Goal: Communication & Community: Connect with others

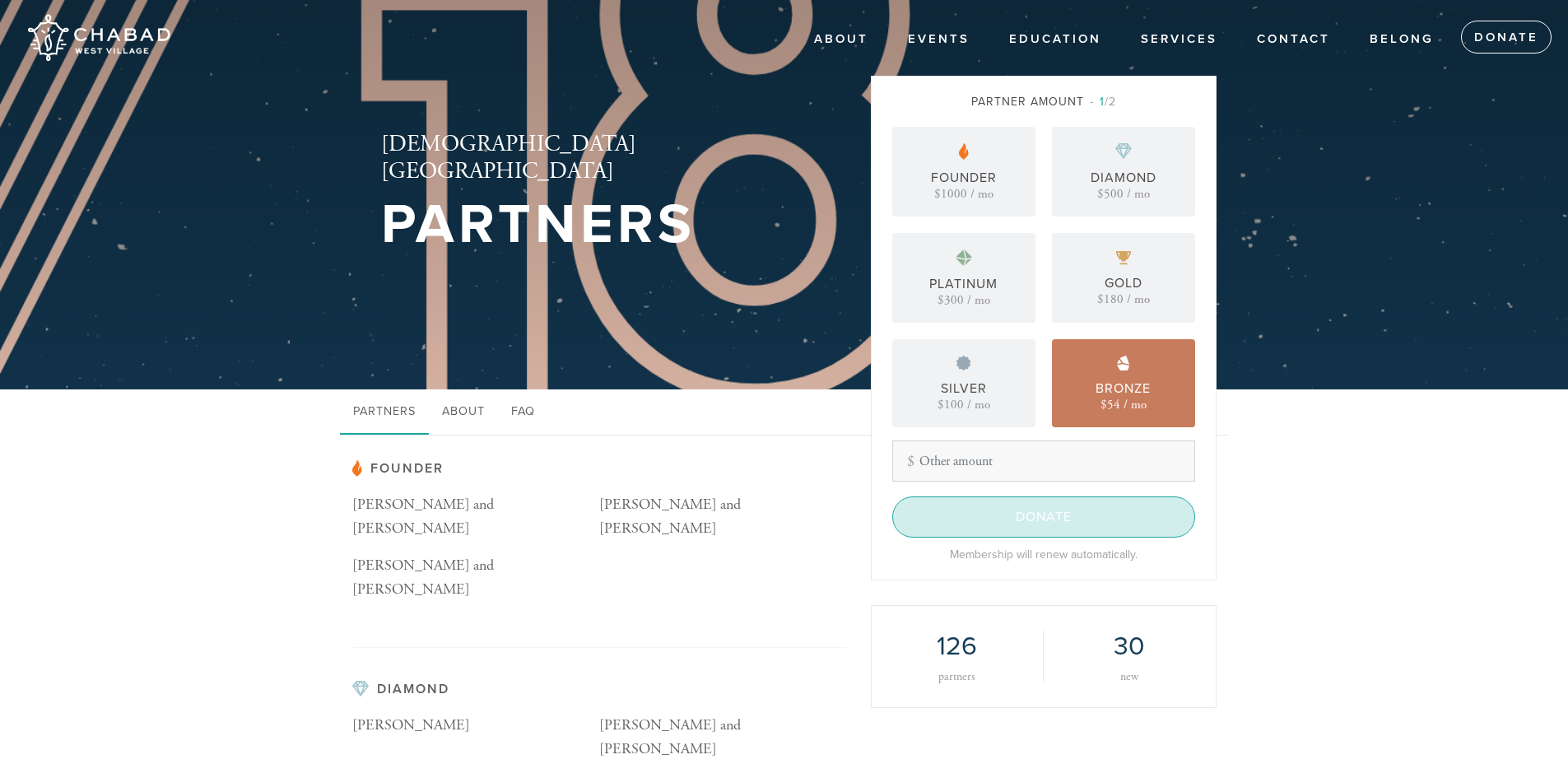
click at [1033, 523] on input "Donate" at bounding box center [1044, 517] width 303 height 41
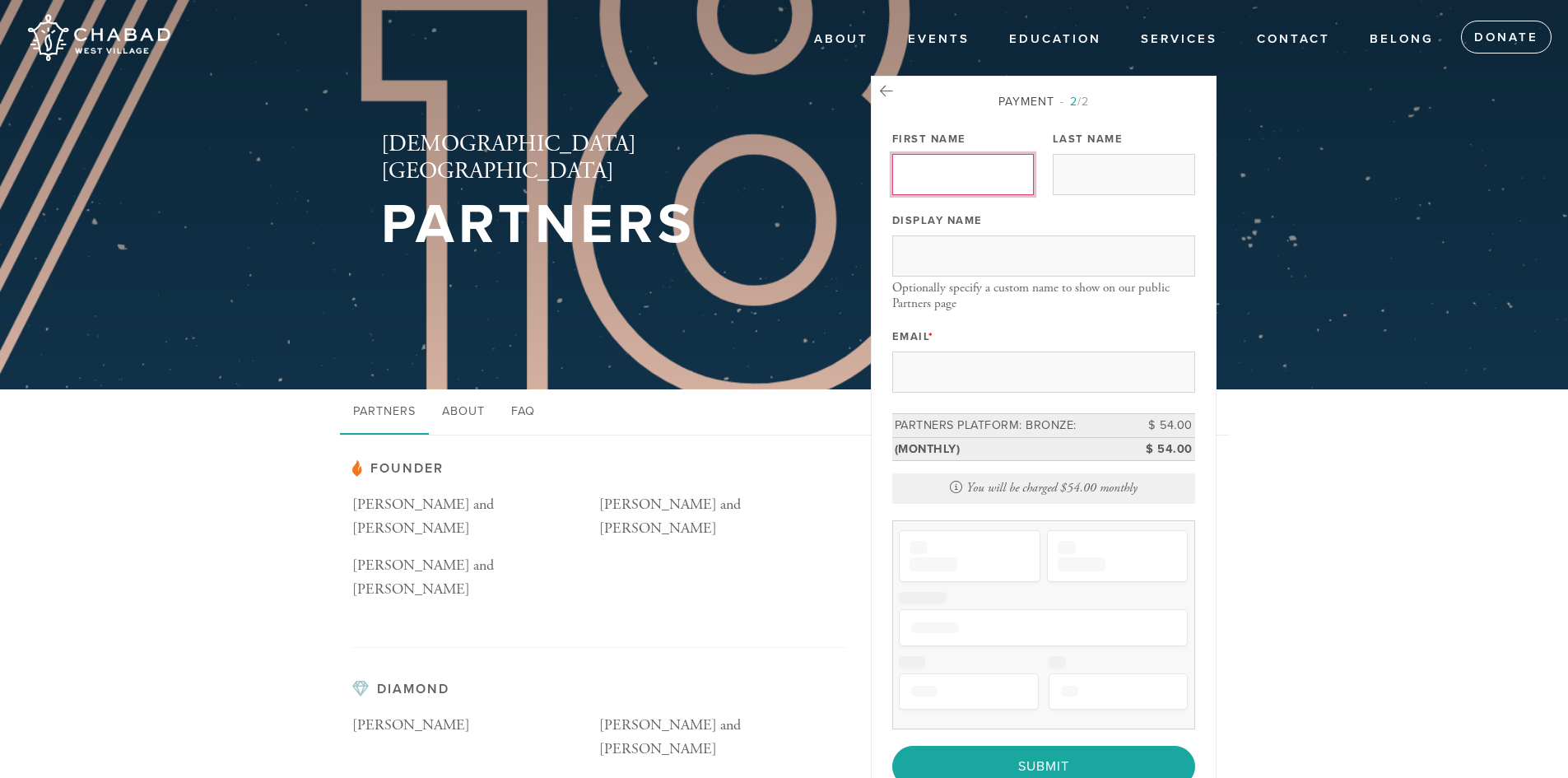
click at [915, 154] on input "First Name" at bounding box center [963, 174] width 142 height 41
click at [977, 169] on input "First Name" at bounding box center [963, 174] width 142 height 41
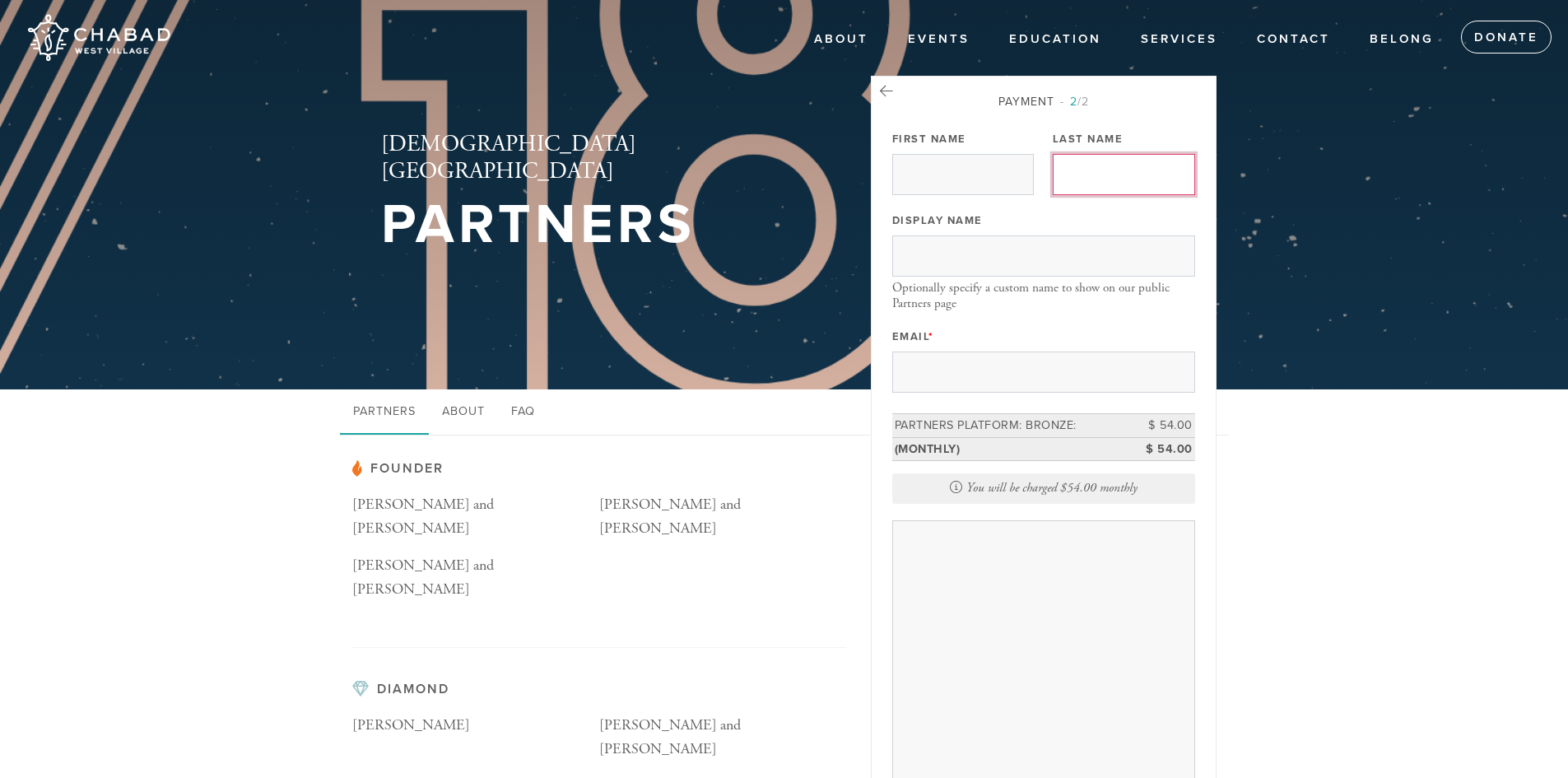
click at [1104, 183] on input "Last Name" at bounding box center [1123, 174] width 142 height 41
click at [948, 179] on input "First Name" at bounding box center [963, 174] width 142 height 41
click at [936, 160] on input "First Name" at bounding box center [963, 174] width 142 height 41
type input "[PERSON_NAME]"
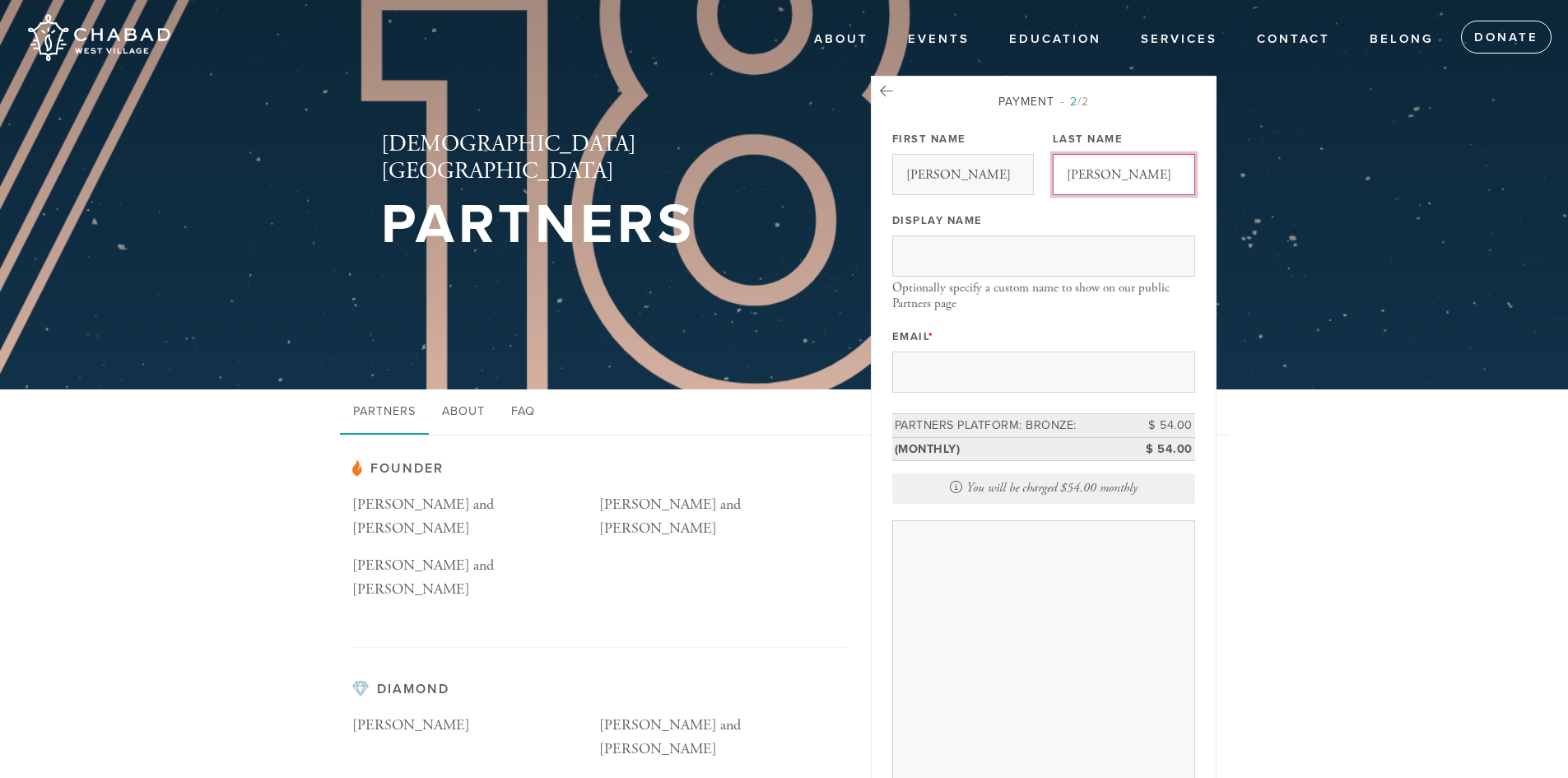
type input "[PERSON_NAME]"
type input "[EMAIL_ADDRESS][DOMAIN_NAME]"
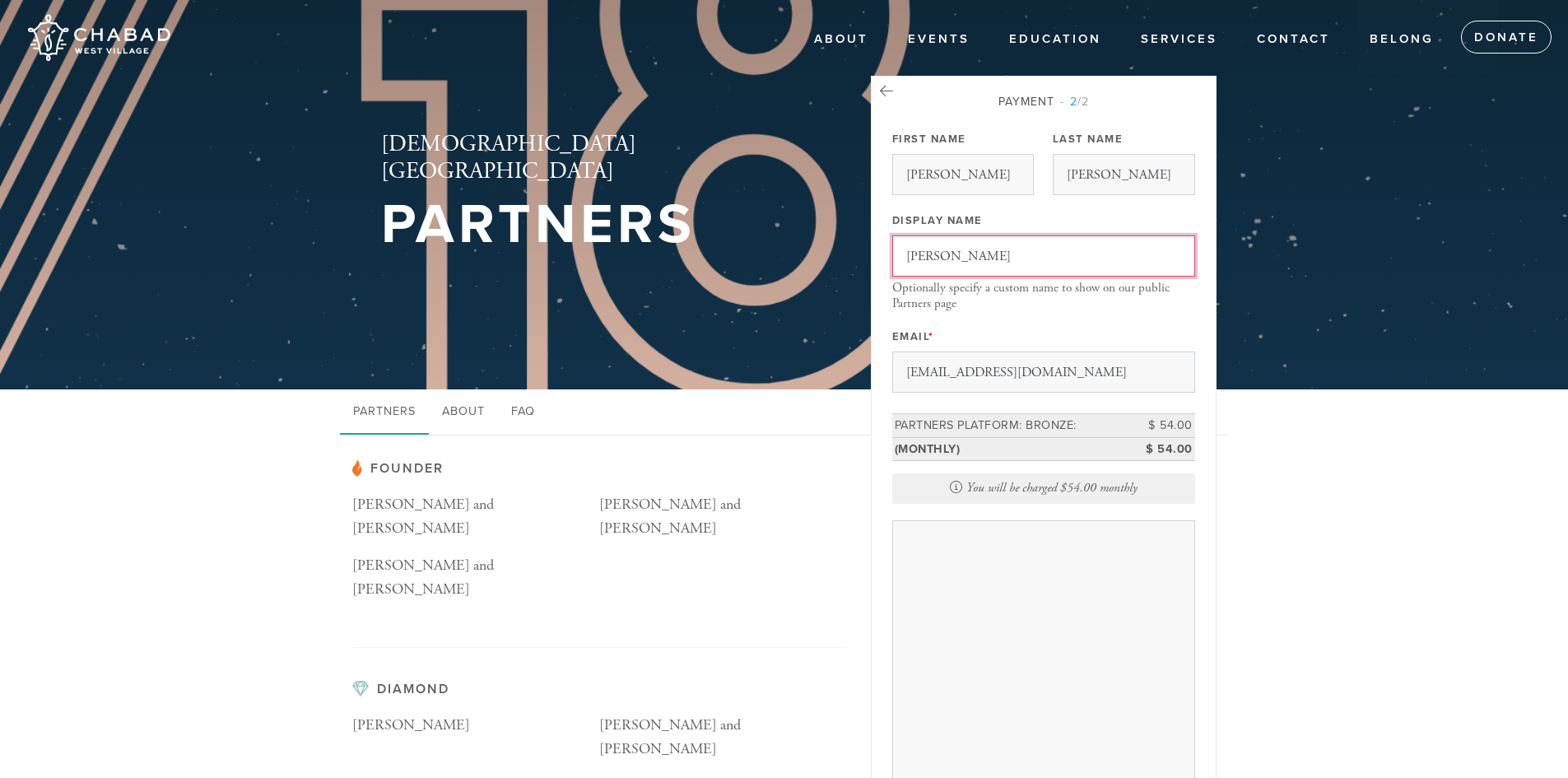
click at [939, 254] on input "[PERSON_NAME]" at bounding box center [1044, 256] width 303 height 41
type input "[PERSON_NAME]"
click at [1048, 303] on div "Optionally specify a custom name to show on our public Partners page" at bounding box center [1044, 296] width 303 height 31
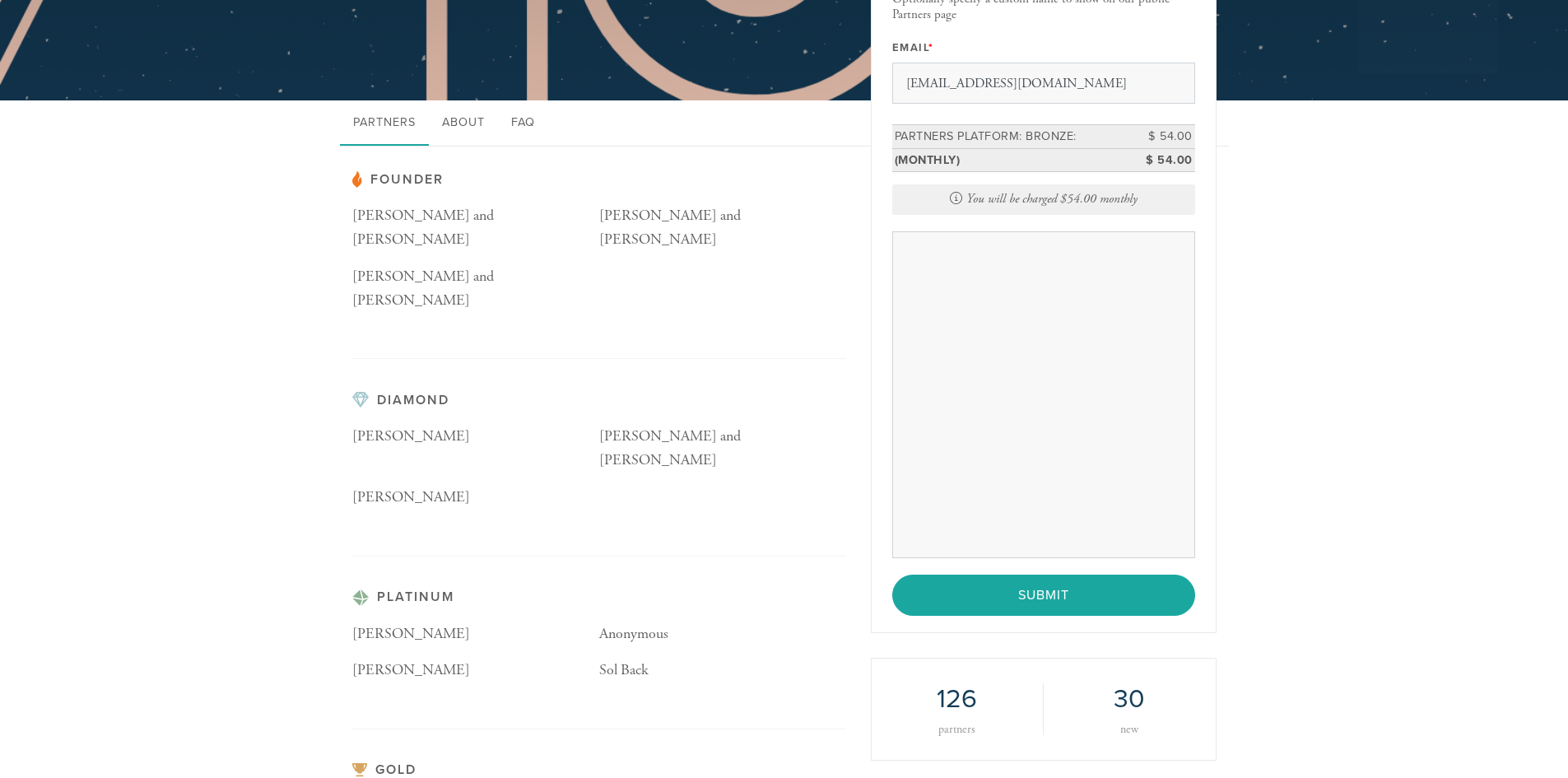
scroll to position [296, 0]
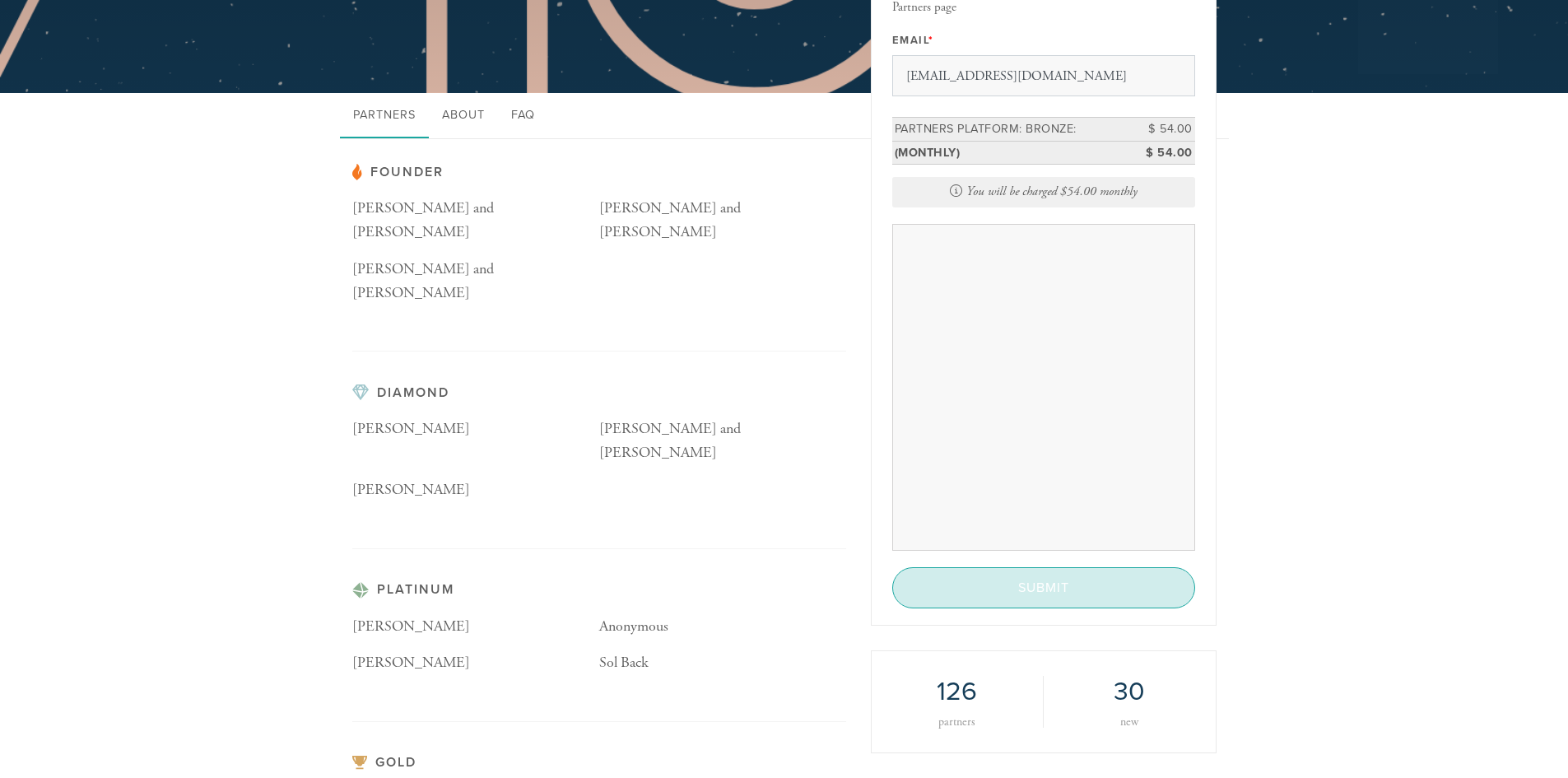
click at [1074, 591] on input "Submit" at bounding box center [1044, 588] width 303 height 41
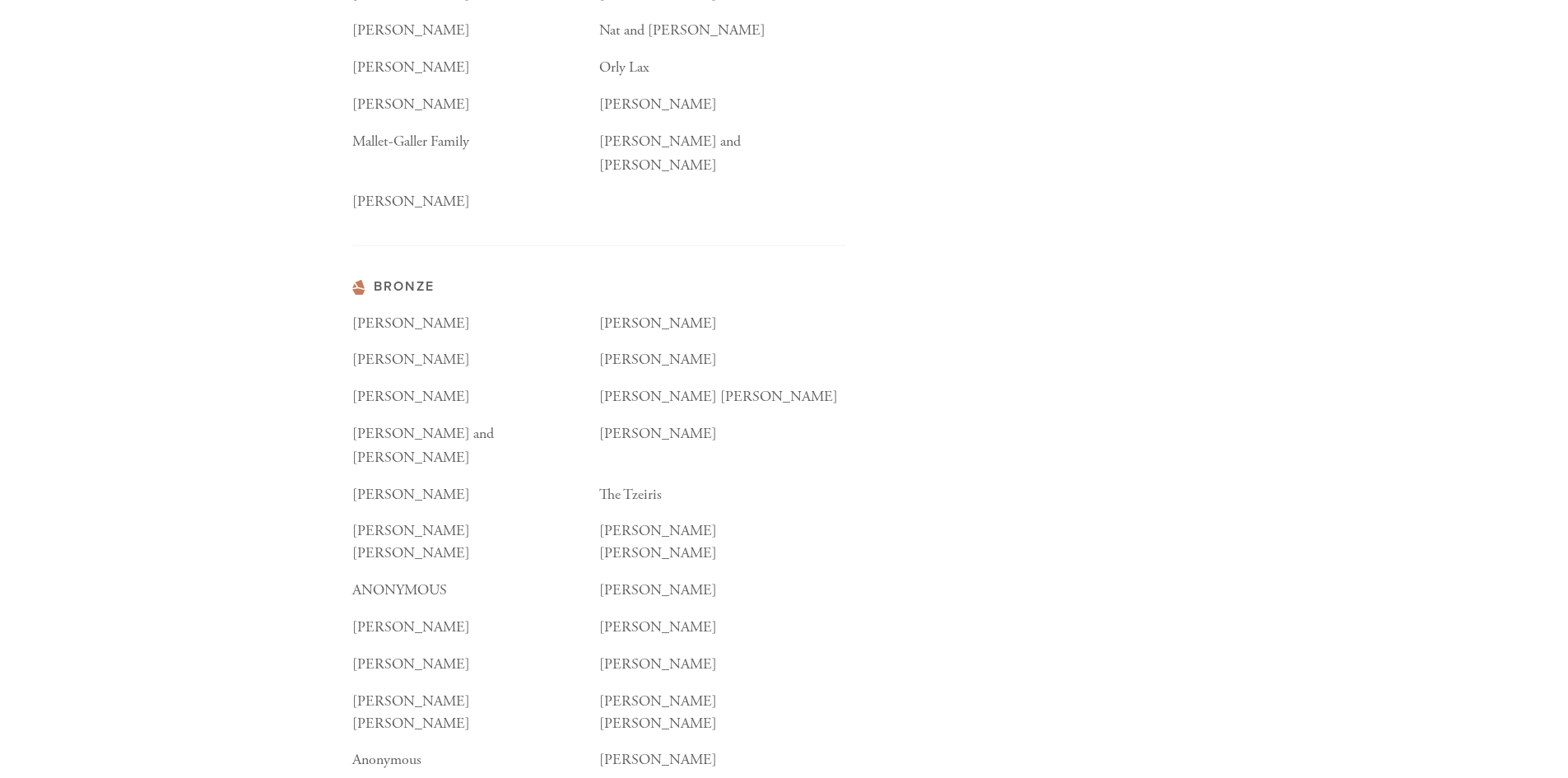
scroll to position [2135, 0]
